Goal: Task Accomplishment & Management: Manage account settings

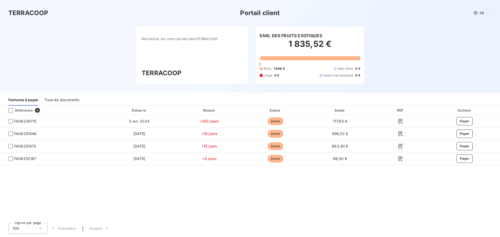
click at [69, 99] on div "Tous les documents" at bounding box center [62, 100] width 35 height 11
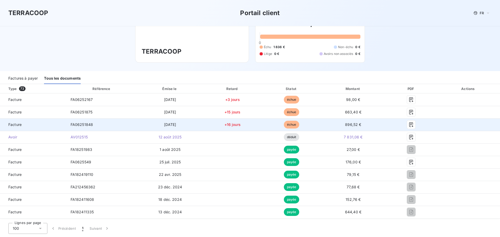
scroll to position [78, 0]
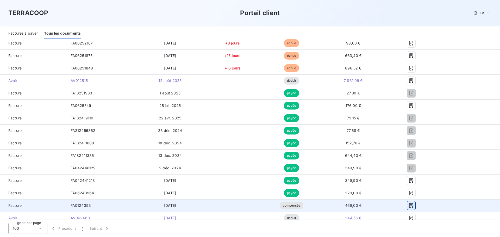
click at [411, 205] on button "button" at bounding box center [411, 206] width 8 height 8
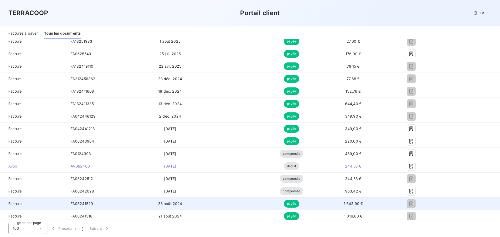
scroll to position [130, 0]
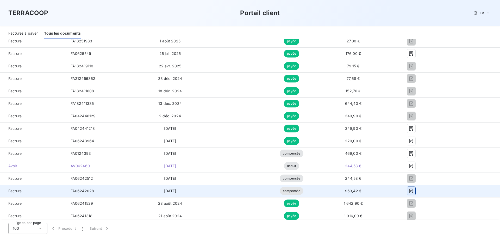
click at [409, 191] on icon "button" at bounding box center [411, 191] width 5 height 5
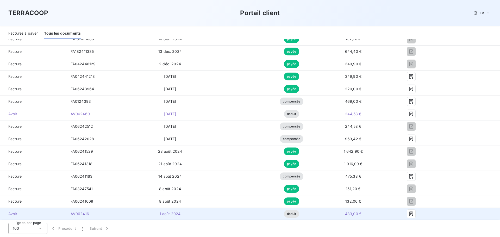
scroll to position [208, 0]
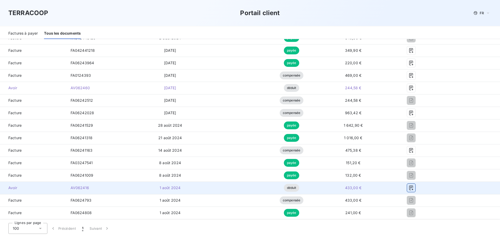
click at [409, 187] on icon "button" at bounding box center [411, 188] width 5 height 5
click at [410, 186] on icon "button" at bounding box center [412, 188] width 4 height 5
click at [409, 187] on icon "button" at bounding box center [411, 188] width 5 height 5
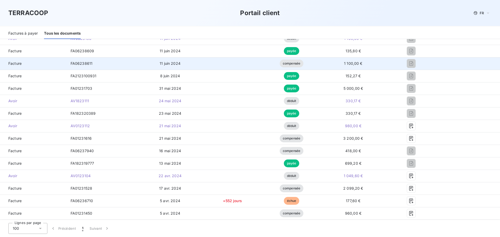
scroll to position [521, 0]
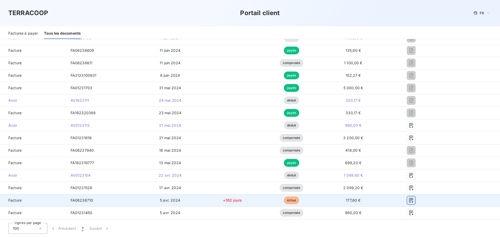
click at [410, 200] on icon "button" at bounding box center [412, 200] width 4 height 5
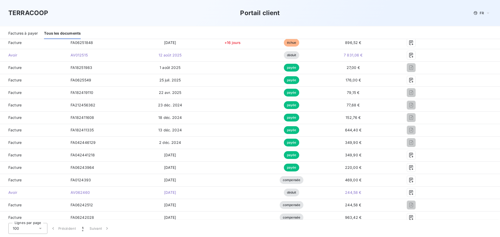
scroll to position [0, 0]
